Goal: Task Accomplishment & Management: Use online tool/utility

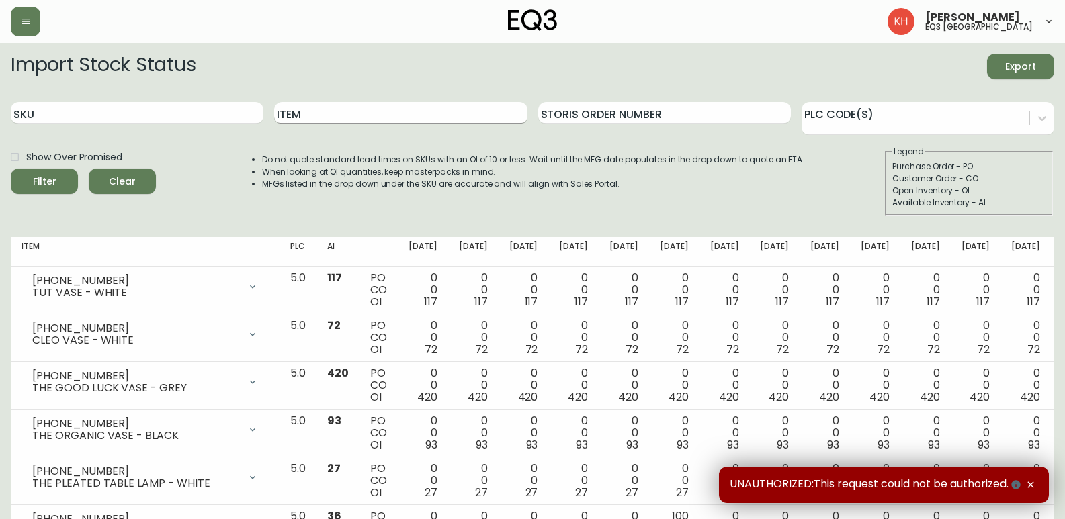
click at [351, 116] on input "Item" at bounding box center [400, 112] width 253 height 21
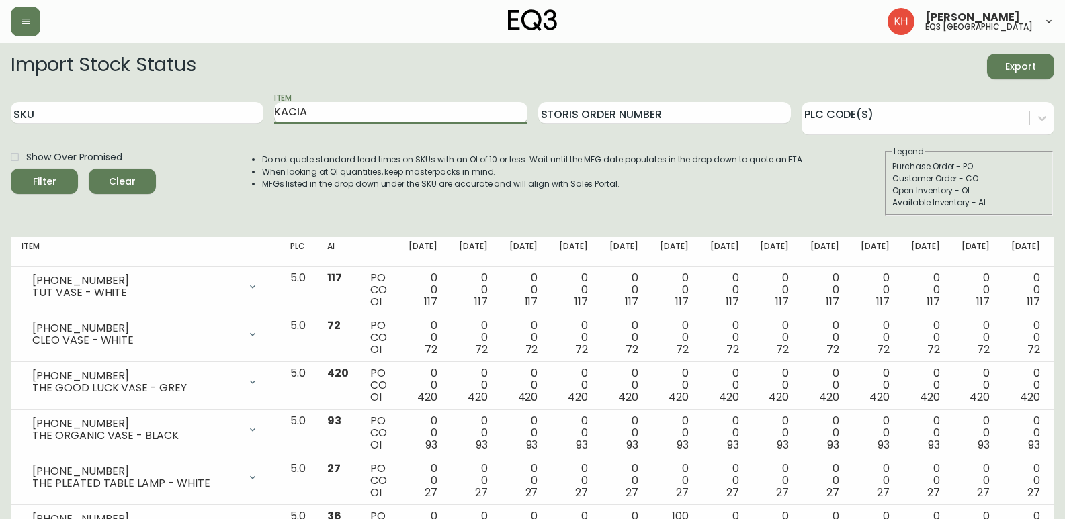
type input "KACIA"
click at [11, 169] on button "Filter" at bounding box center [44, 182] width 67 height 26
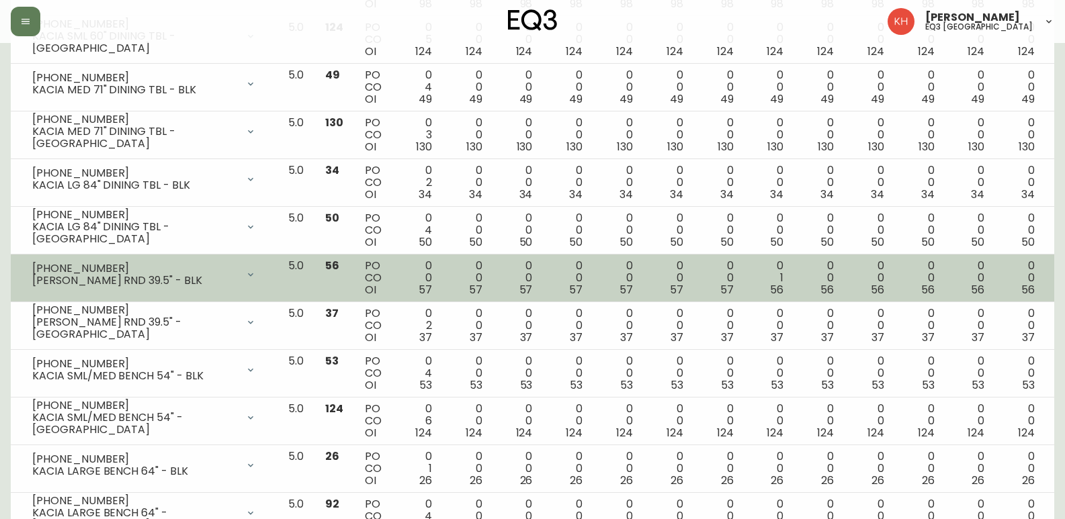
scroll to position [806, 0]
